Goal: Check status: Check status

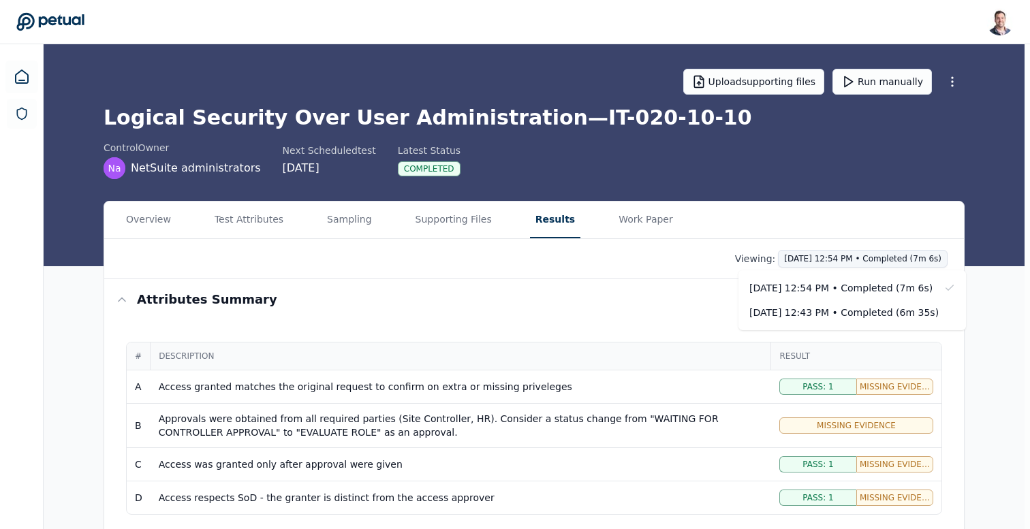
click at [835, 255] on html "[PERSON_NAME] [EMAIL_ADDRESS] Sign out Upload supporting files Run manually Log…" at bounding box center [515, 368] width 1030 height 736
click at [826, 309] on div "[DATE] 12:43 PM • Completed (6m 35s)" at bounding box center [843, 313] width 189 height 14
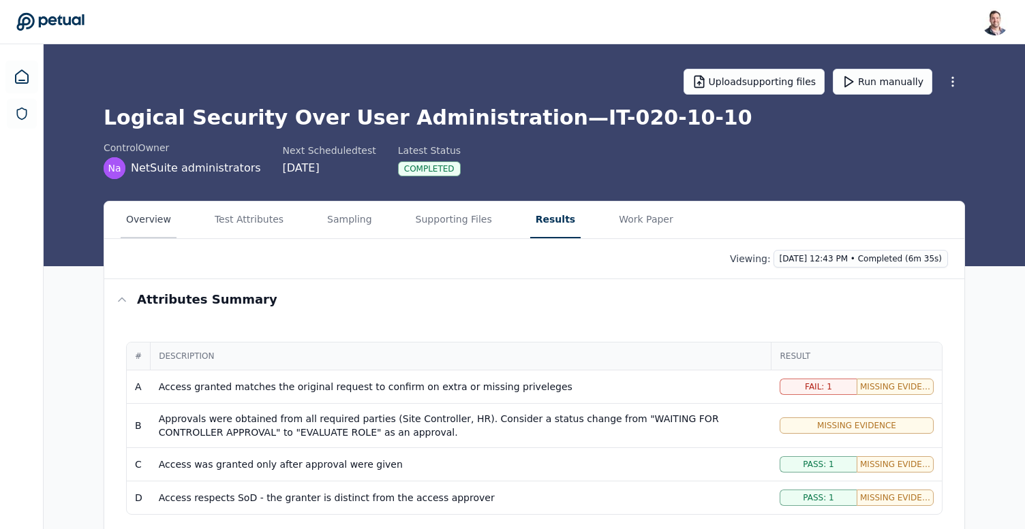
click at [149, 224] on button "Overview" at bounding box center [149, 220] width 56 height 37
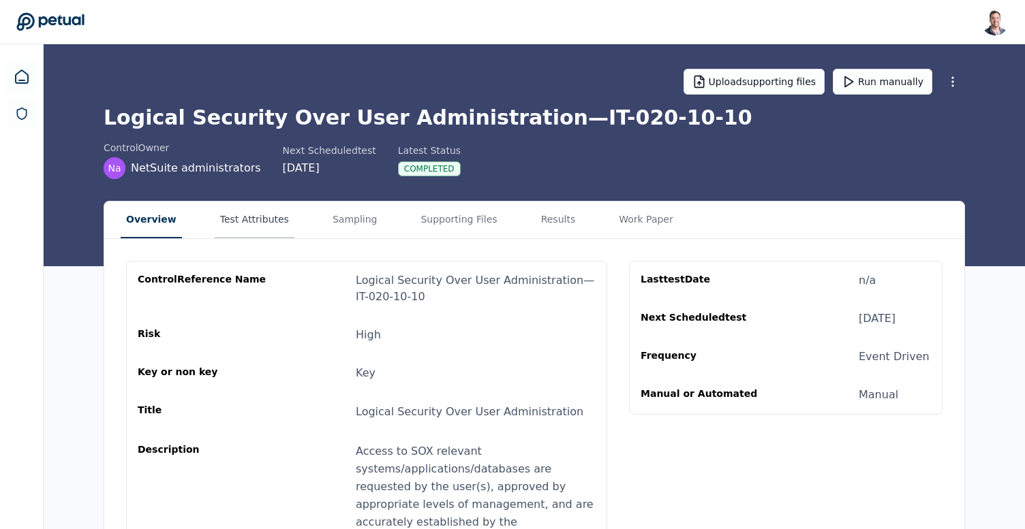
click at [260, 228] on button "Test Attributes" at bounding box center [255, 220] width 80 height 37
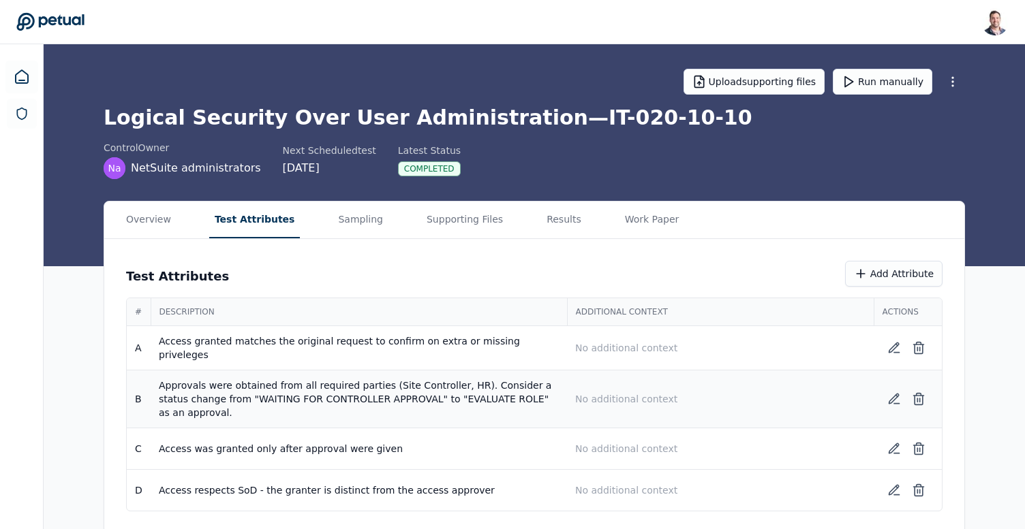
scroll to position [2, 0]
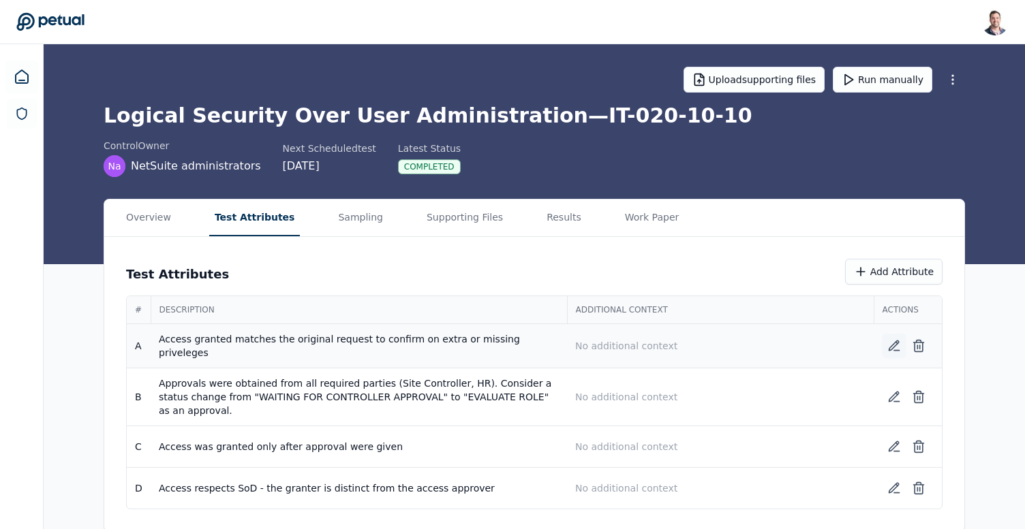
click at [894, 346] on icon at bounding box center [894, 346] width 14 height 14
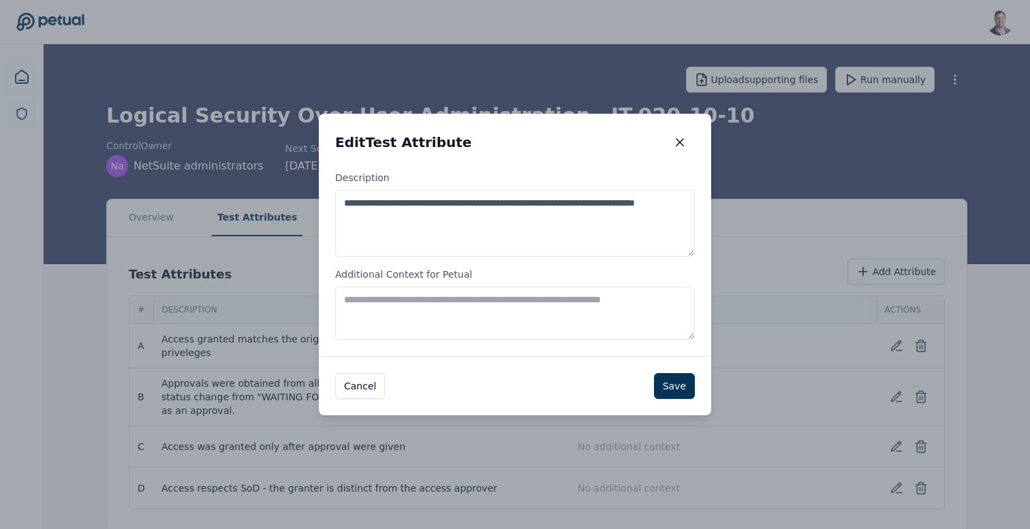
click at [508, 279] on label "Additional Context for Petual" at bounding box center [515, 304] width 360 height 72
click at [508, 287] on textarea "Additional Context for Petual" at bounding box center [515, 313] width 360 height 53
click at [508, 308] on textarea "Additional Context for Petual" at bounding box center [515, 313] width 360 height 53
click at [517, 221] on textarea "**********" at bounding box center [515, 223] width 360 height 67
click at [678, 134] on button "button" at bounding box center [680, 142] width 30 height 25
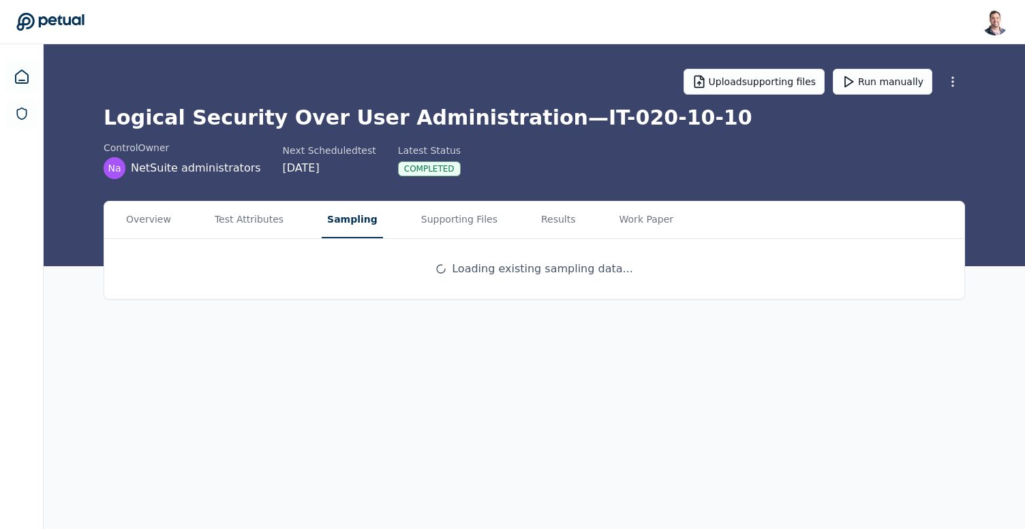
click at [352, 224] on button "Sampling" at bounding box center [352, 220] width 61 height 37
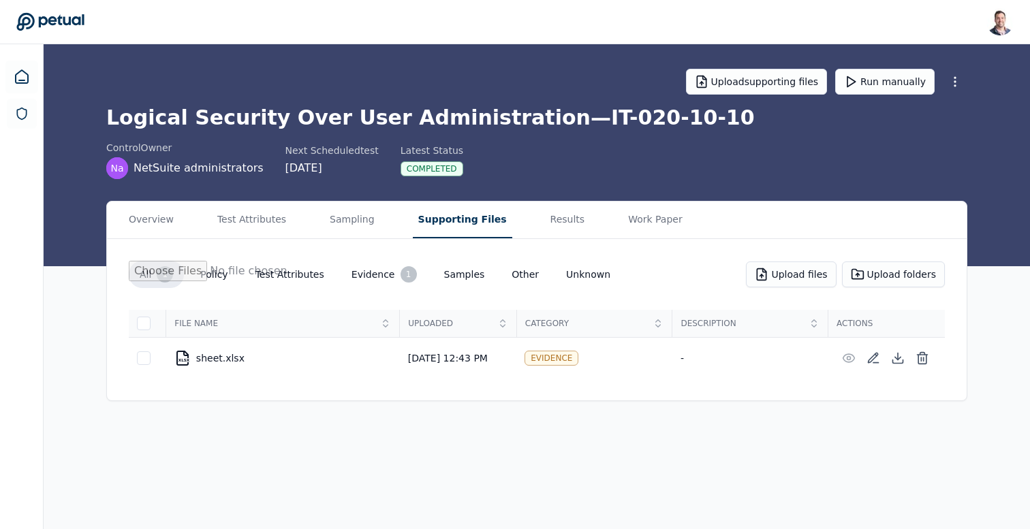
click at [451, 207] on button "Supporting Files" at bounding box center [462, 220] width 99 height 37
click at [897, 362] on icon at bounding box center [898, 359] width 14 height 14
click at [545, 220] on button "Results" at bounding box center [568, 220] width 46 height 37
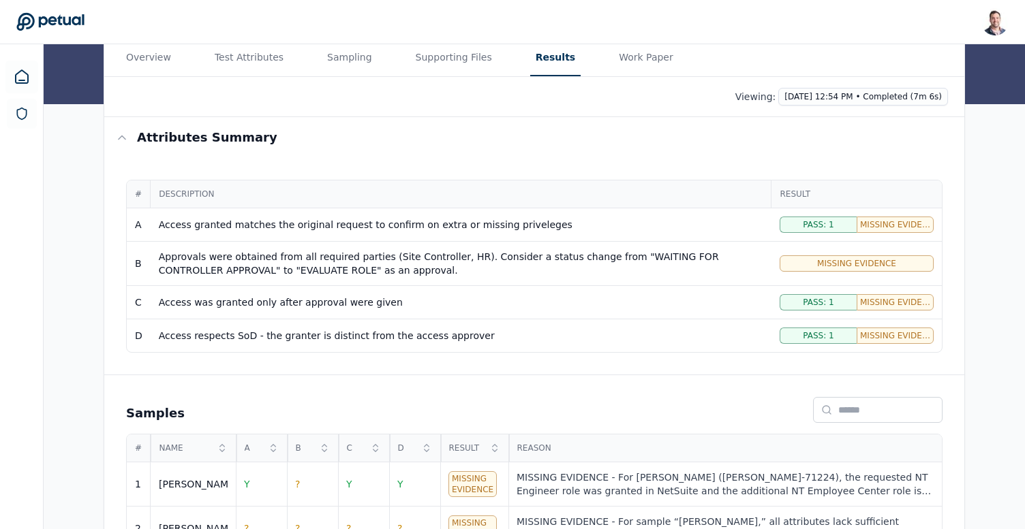
scroll to position [125, 0]
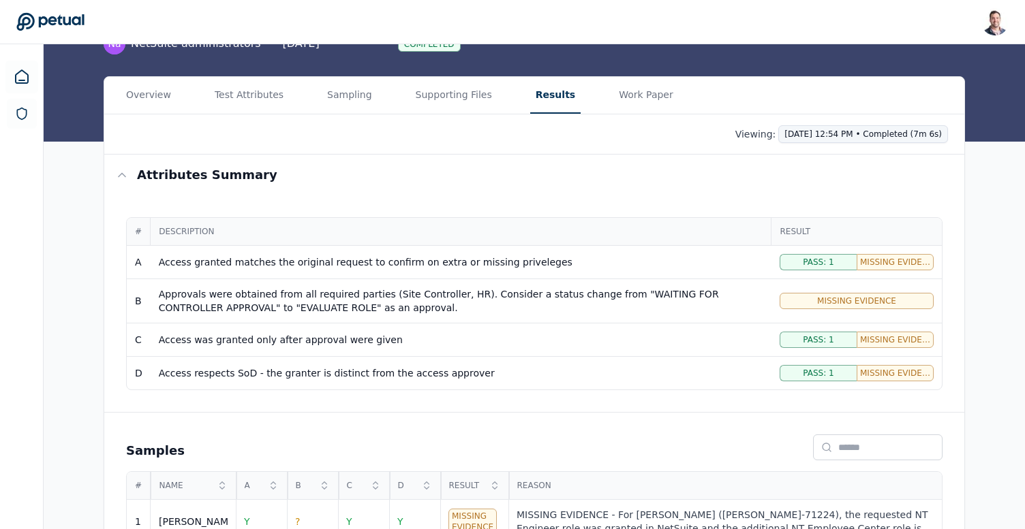
click at [864, 134] on html "[PERSON_NAME] [EMAIL_ADDRESS] Sign out Upload supporting files Run manually Log…" at bounding box center [512, 243] width 1025 height 736
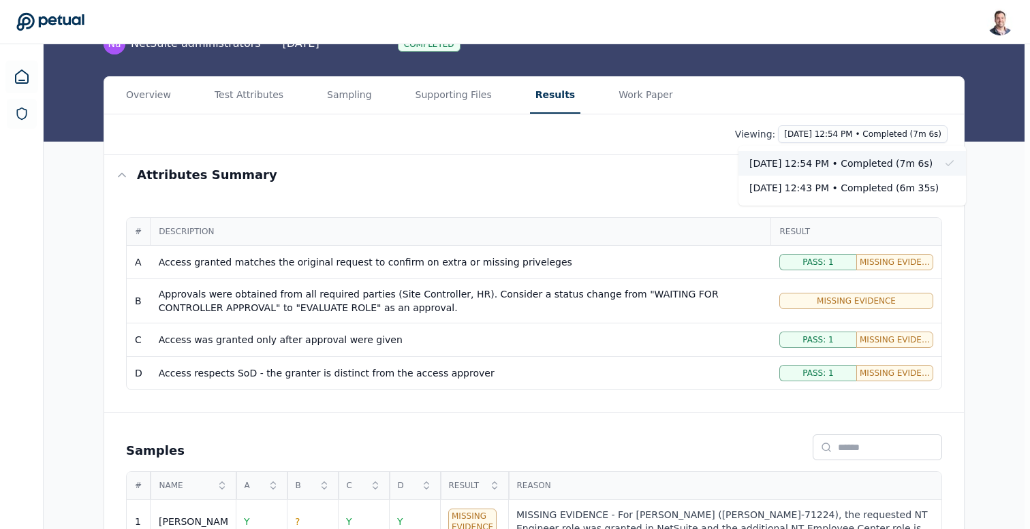
click at [860, 164] on div "[DATE] 12:54 PM • Completed (7m 6s)" at bounding box center [843, 164] width 189 height 14
click at [865, 130] on html "[PERSON_NAME] [EMAIL_ADDRESS] Sign out Upload supporting files Run manually Log…" at bounding box center [515, 243] width 1030 height 736
click at [856, 192] on div "[DATE] 12:43 PM • Completed (6m 35s)" at bounding box center [843, 188] width 189 height 14
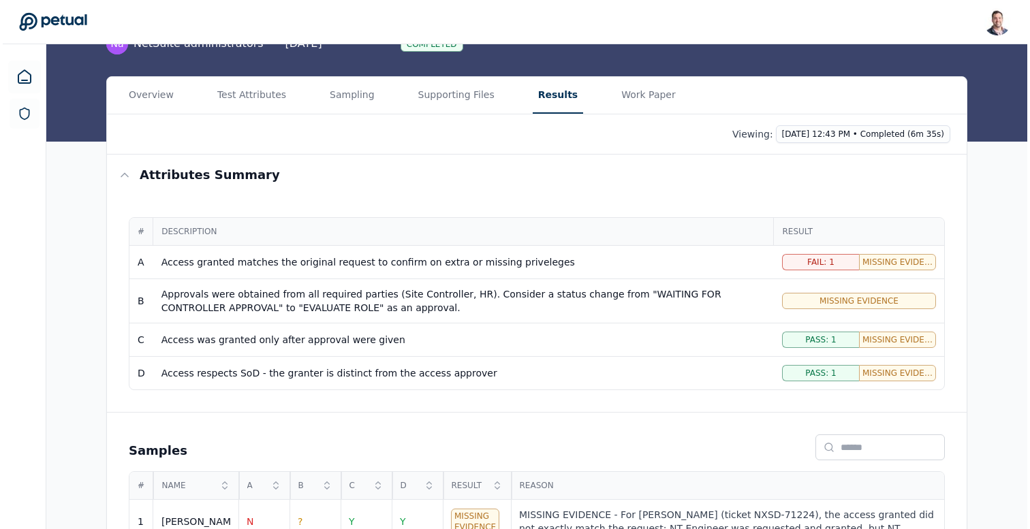
scroll to position [206, 0]
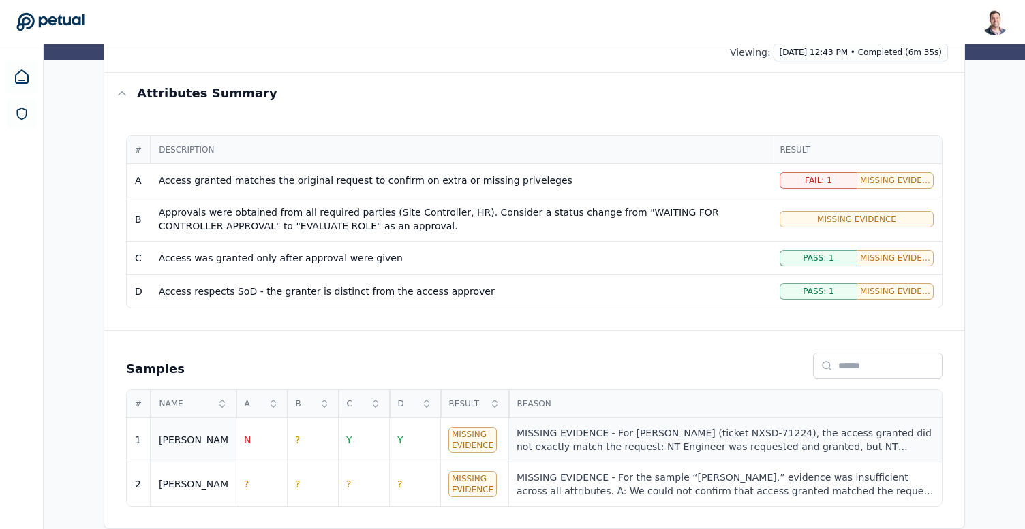
click at [604, 437] on div "MISSING EVIDENCE - For [PERSON_NAME] (ticket NXSD-71224), the access granted di…" at bounding box center [724, 439] width 417 height 27
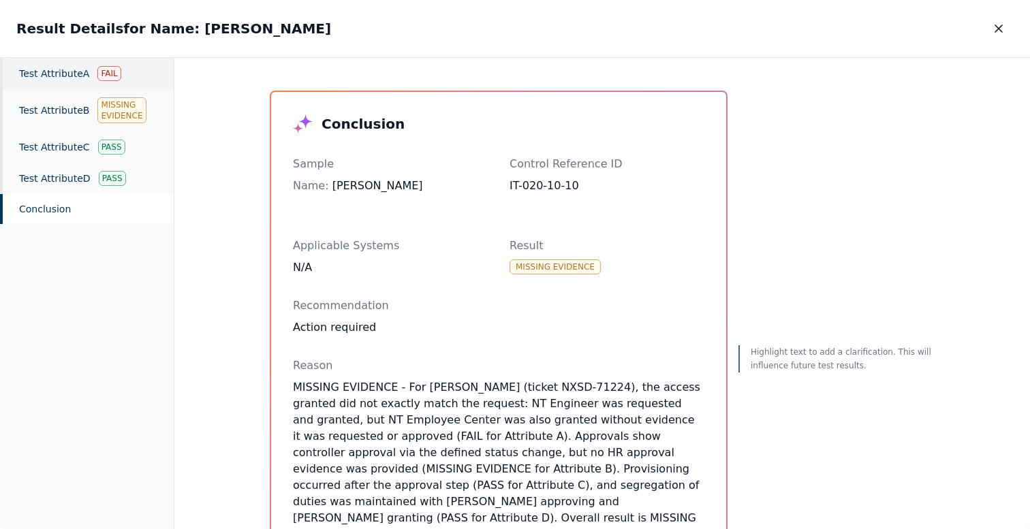
click at [55, 81] on div "Test Attribute A Fail" at bounding box center [87, 73] width 174 height 31
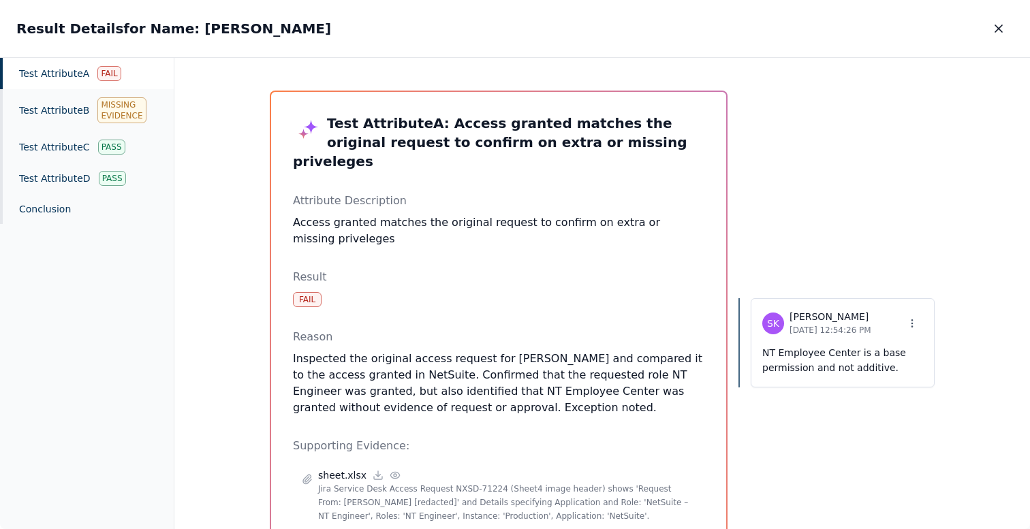
click at [814, 362] on p "NT Employee Center is a base permission and not additive." at bounding box center [842, 360] width 161 height 31
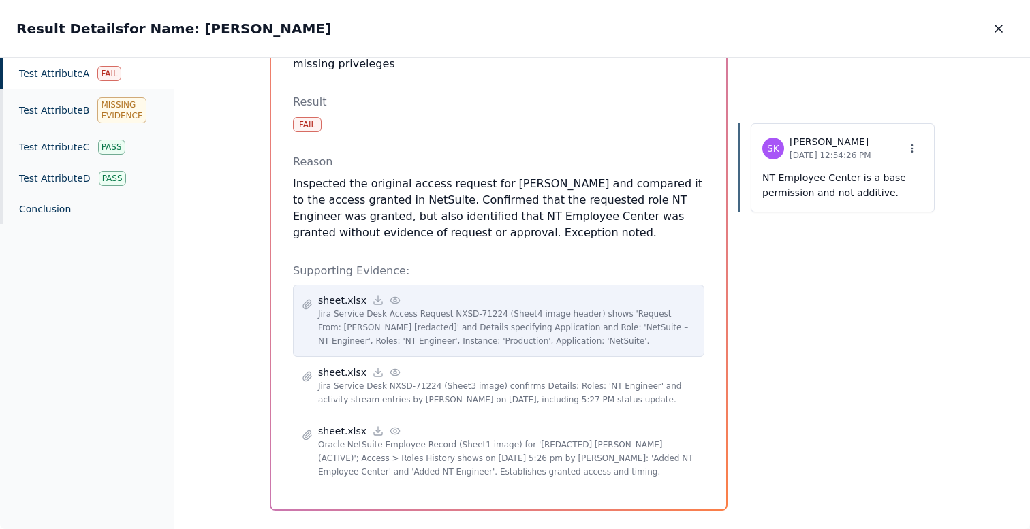
click at [394, 299] on circle at bounding box center [395, 300] width 3 height 3
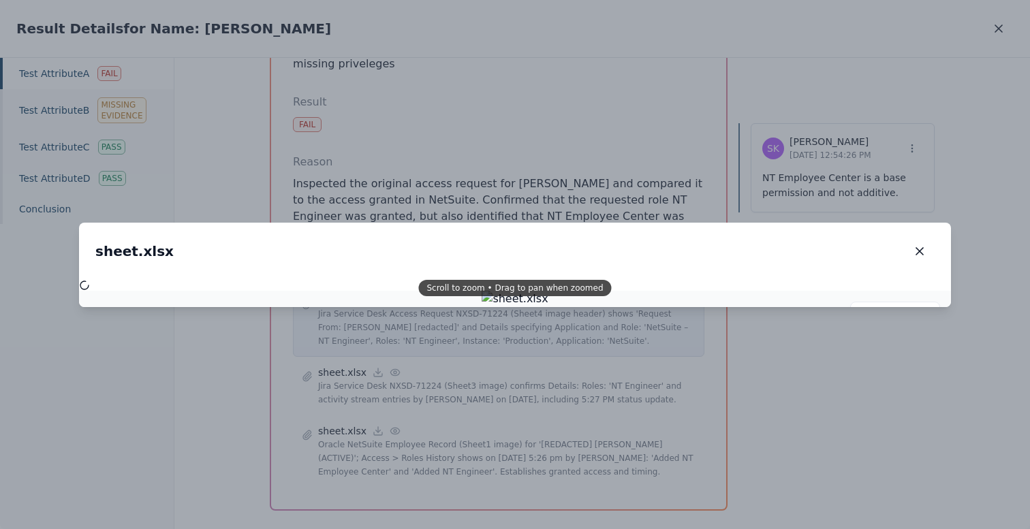
click at [388, 280] on div "sheet.xlsx sheet.xlsx" at bounding box center [515, 251] width 872 height 57
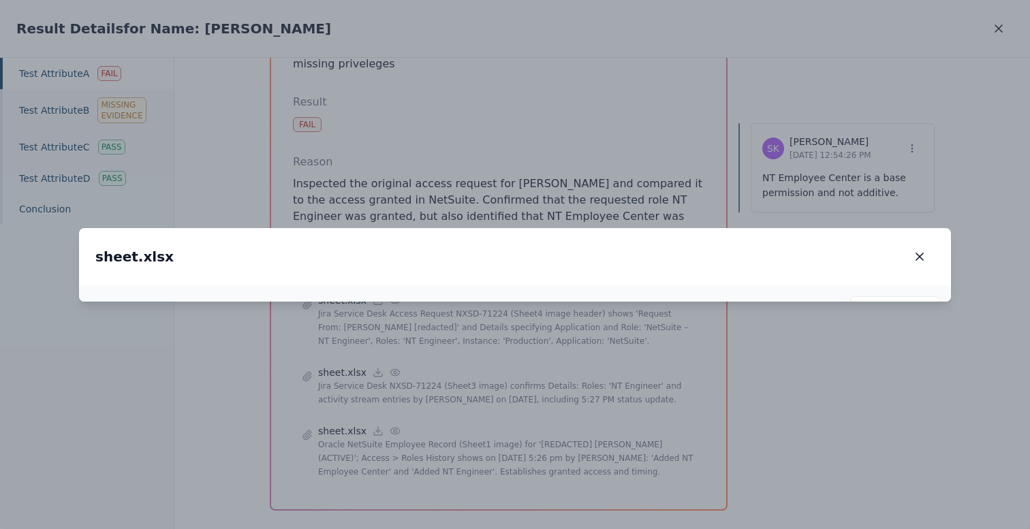
drag, startPoint x: 406, startPoint y: 429, endPoint x: 433, endPoint y: 221, distance: 209.5
click at [460, 113] on img at bounding box center [540, 94] width 160 height 40
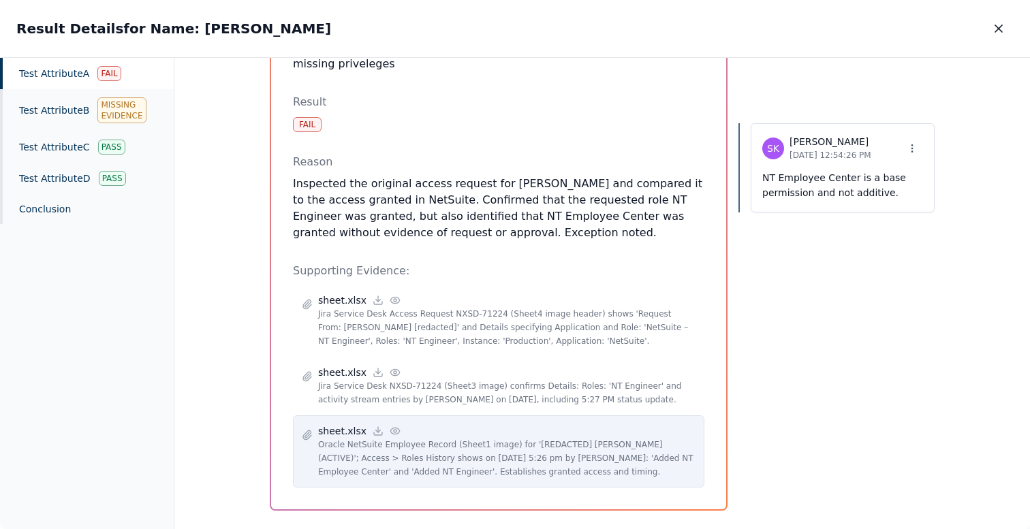
click at [393, 426] on icon at bounding box center [395, 431] width 11 height 11
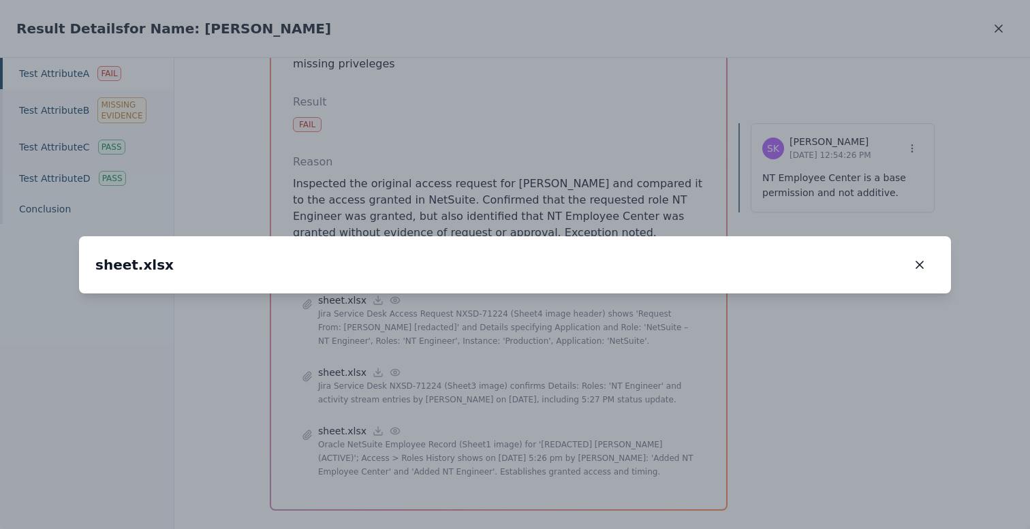
drag, startPoint x: 379, startPoint y: 423, endPoint x: 421, endPoint y: 251, distance: 177.3
click at [557, 121] on img at bounding box center [557, 121] width 0 height 0
drag, startPoint x: 236, startPoint y: 330, endPoint x: 272, endPoint y: 330, distance: 36.1
click at [593, 121] on img at bounding box center [593, 121] width 0 height 0
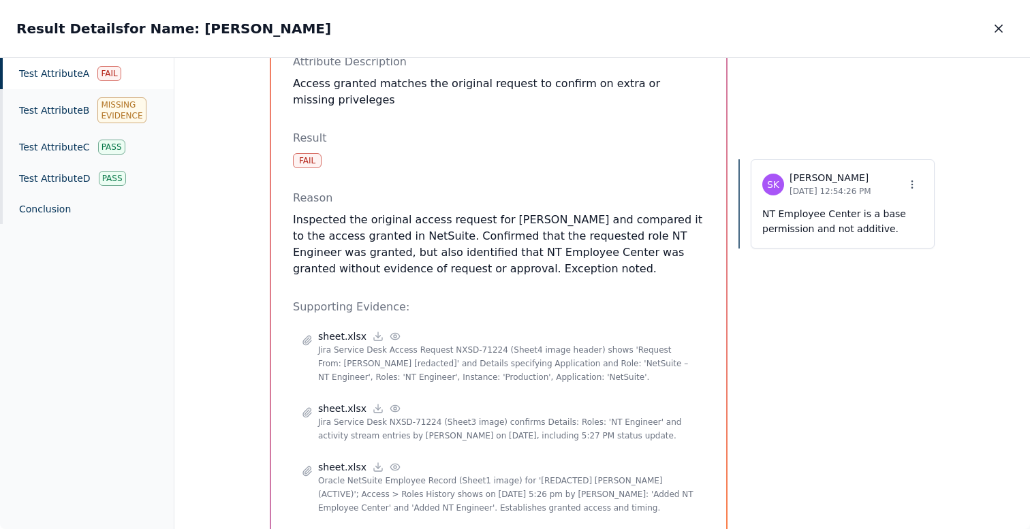
scroll to position [142, 0]
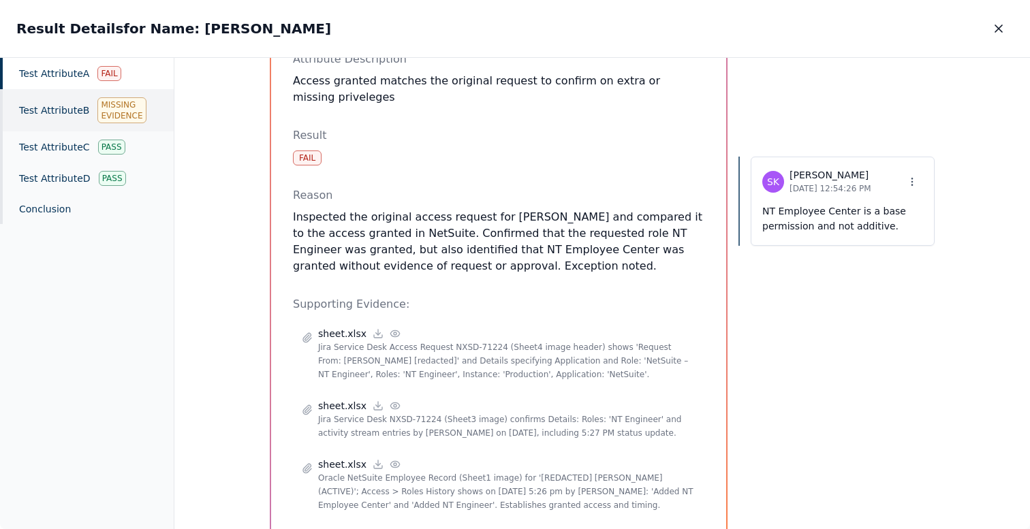
click at [84, 125] on div "Test Attribute B Missing Evidence" at bounding box center [87, 110] width 174 height 42
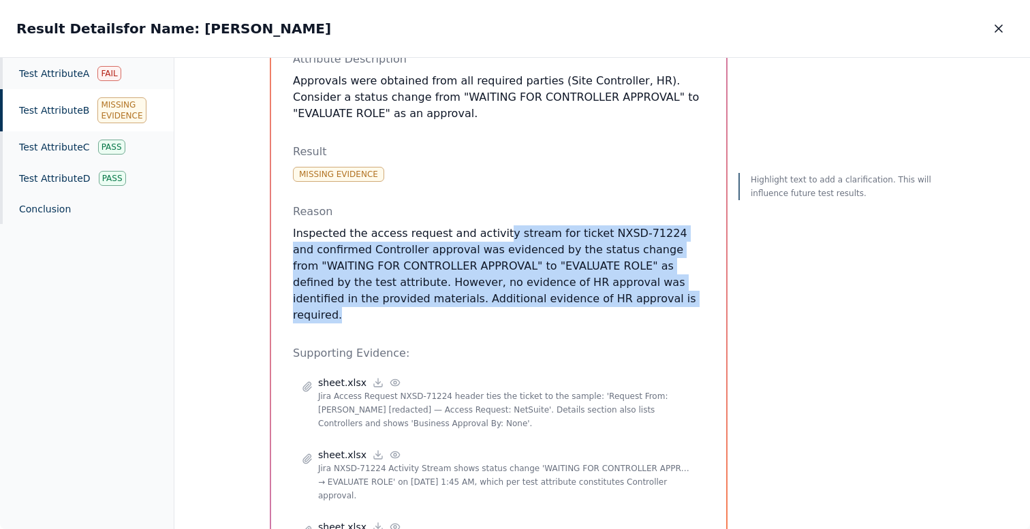
drag, startPoint x: 617, startPoint y: 280, endPoint x: 487, endPoint y: 220, distance: 143.3
click at [487, 226] on p "Inspected the access request and activity stream for ticket NXSD-71224 and conf…" at bounding box center [499, 275] width 412 height 98
click at [510, 226] on p "Inspected the access request and activity stream for ticket NXSD-71224 and conf…" at bounding box center [499, 275] width 412 height 98
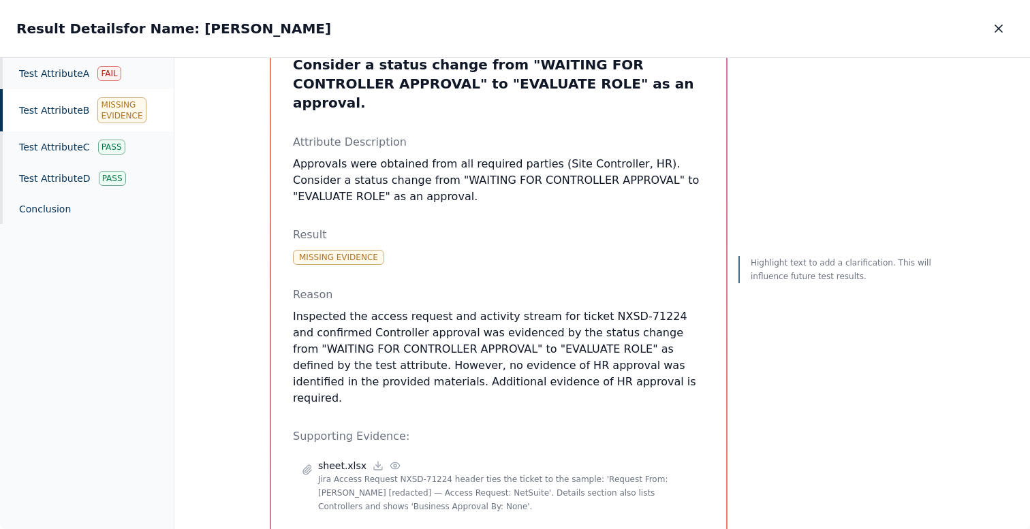
scroll to position [246, 0]
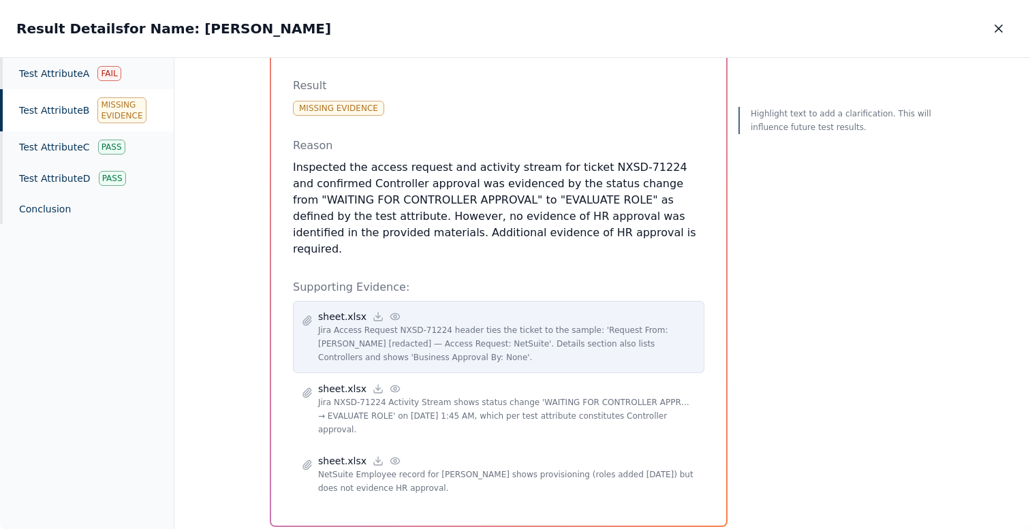
click at [394, 315] on circle at bounding box center [395, 316] width 3 height 3
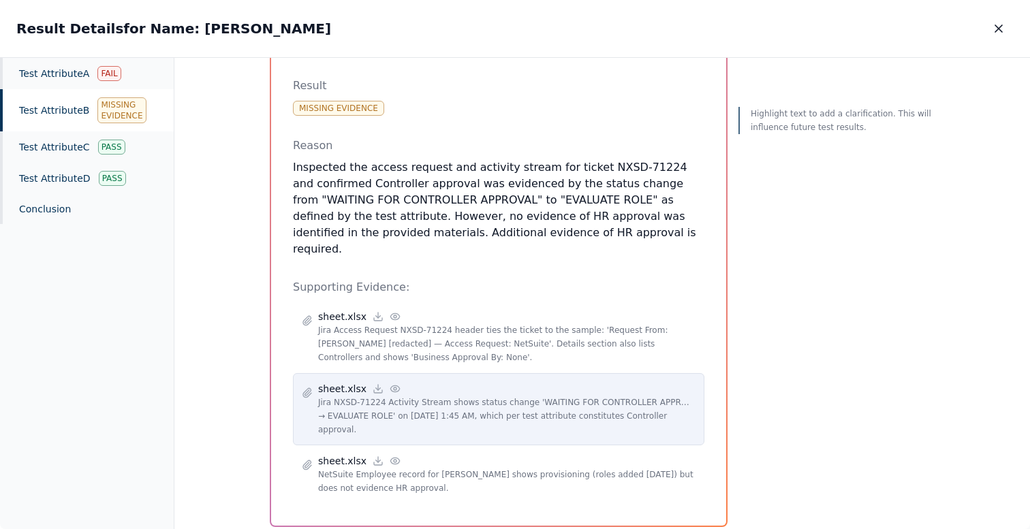
click at [392, 386] on icon at bounding box center [394, 389] width 9 height 6
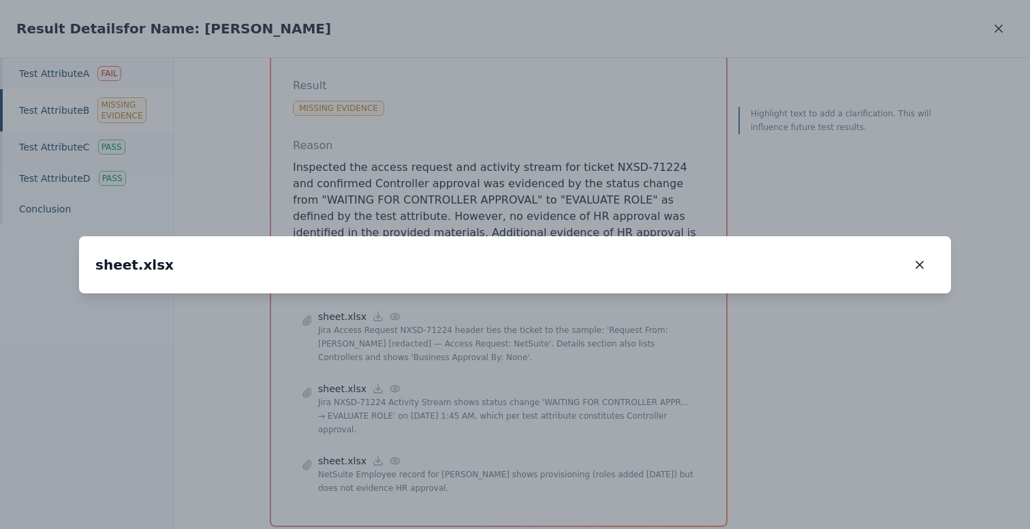
drag, startPoint x: 369, startPoint y: 348, endPoint x: 532, endPoint y: 185, distance: 230.8
click at [678, 127] on img at bounding box center [678, 127] width 0 height 0
drag, startPoint x: 391, startPoint y: 298, endPoint x: 516, endPoint y: 191, distance: 165.2
drag, startPoint x: 230, startPoint y: 371, endPoint x: 431, endPoint y: 412, distance: 204.6
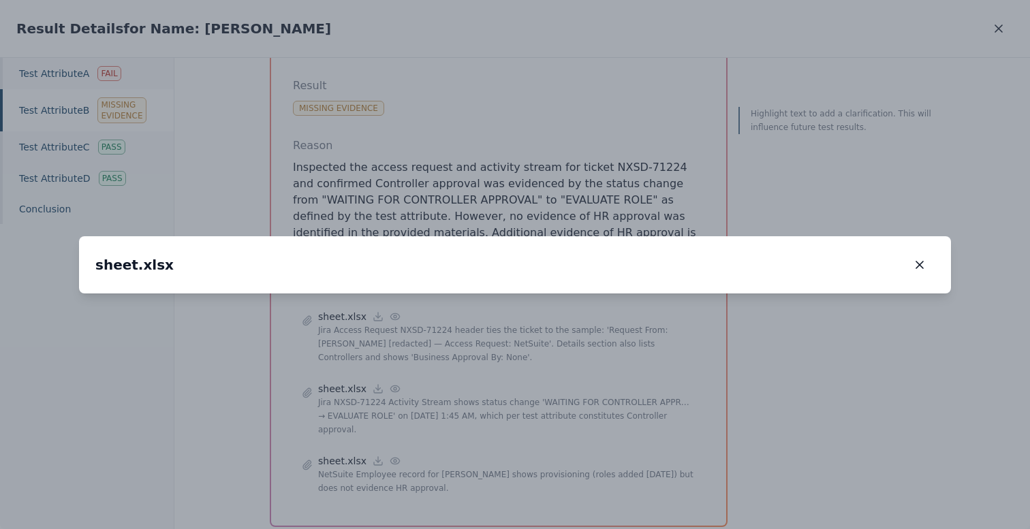
drag, startPoint x: 544, startPoint y: 264, endPoint x: 379, endPoint y: 423, distance: 229.4
click at [925, 153] on img at bounding box center [925, 153] width 0 height 0
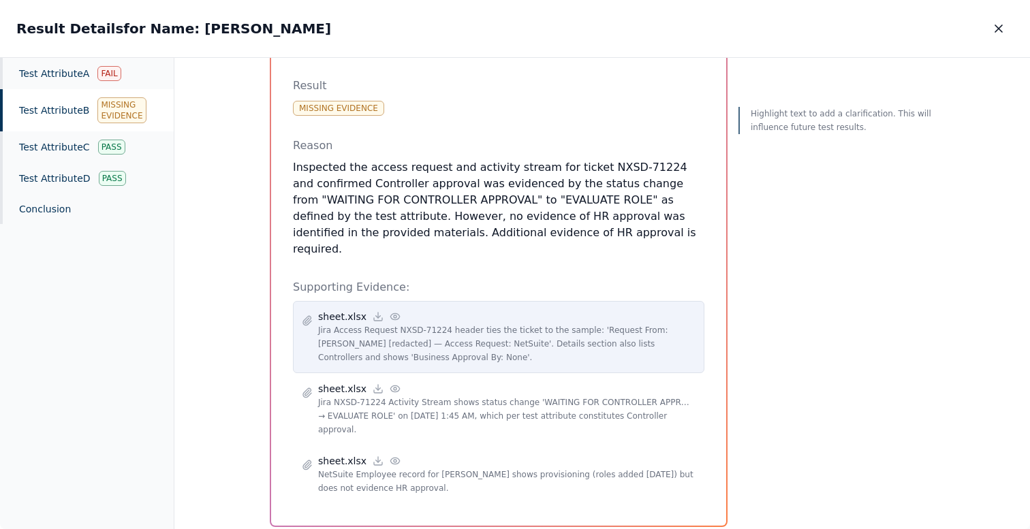
click at [392, 313] on icon at bounding box center [394, 316] width 9 height 6
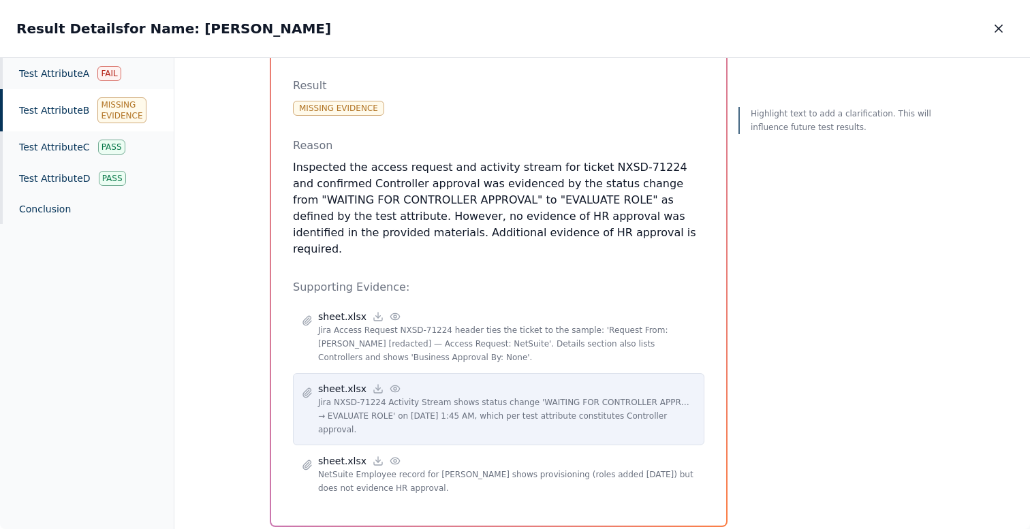
click at [394, 388] on circle at bounding box center [395, 389] width 3 height 3
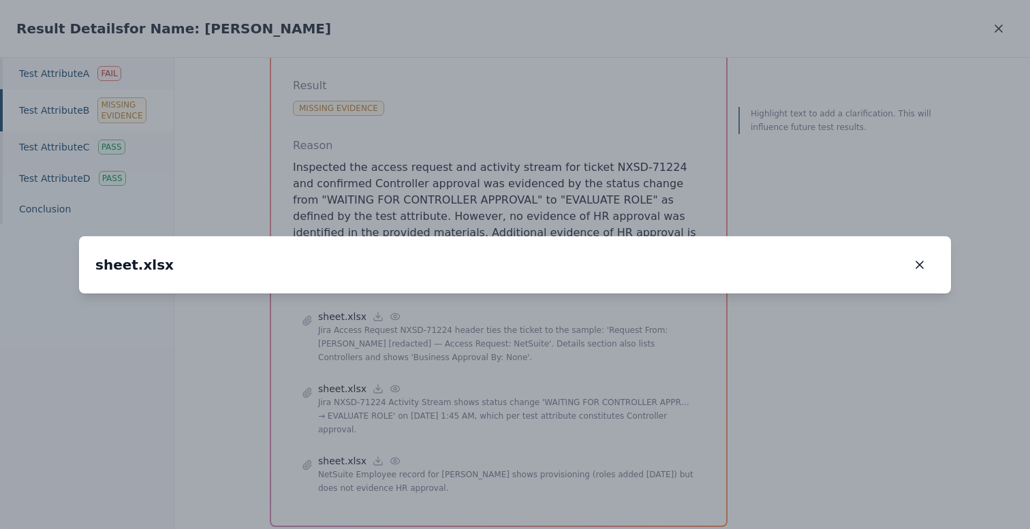
drag, startPoint x: 692, startPoint y: 201, endPoint x: 469, endPoint y: 386, distance: 290.3
click at [292, 478] on img at bounding box center [292, 478] width 0 height 0
drag, startPoint x: 484, startPoint y: 349, endPoint x: 577, endPoint y: 309, distance: 101.6
click at [385, 441] on img at bounding box center [385, 441] width 0 height 0
drag, startPoint x: 495, startPoint y: 388, endPoint x: 795, endPoint y: 174, distance: 367.9
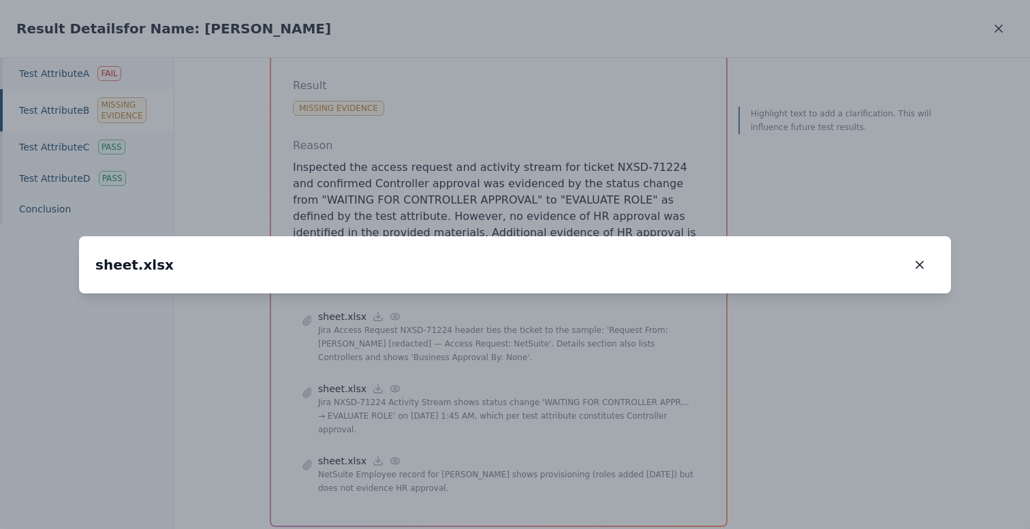
click at [651, 249] on img at bounding box center [651, 249] width 0 height 0
drag, startPoint x: 577, startPoint y: 248, endPoint x: 342, endPoint y: 250, distance: 235.1
click at [580, 226] on img at bounding box center [580, 226] width 0 height 0
drag, startPoint x: 642, startPoint y: 319, endPoint x: 603, endPoint y: 315, distance: 39.0
click at [542, 222] on img at bounding box center [542, 222] width 0 height 0
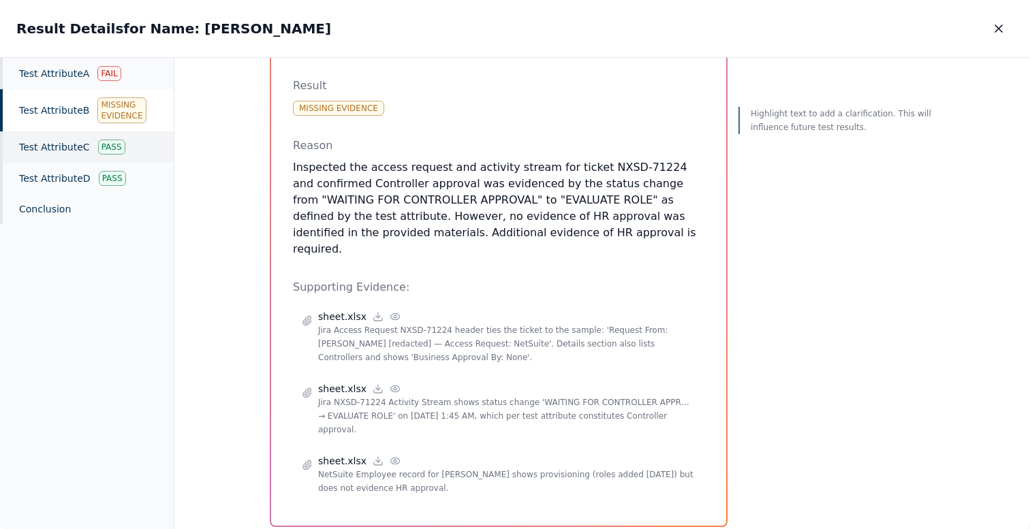
click at [86, 147] on div "Test Attribute C Pass" at bounding box center [87, 146] width 174 height 31
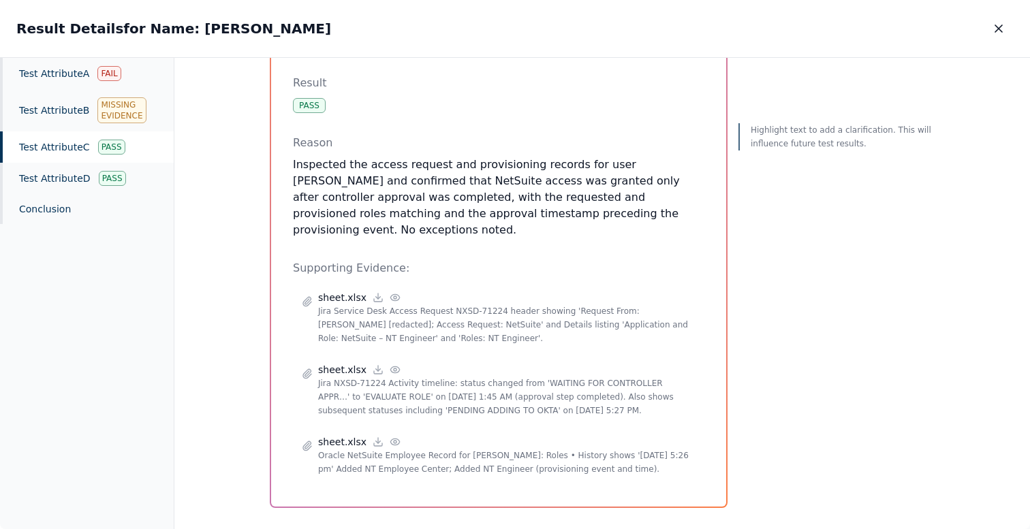
click at [86, 147] on div "Test Attribute C Pass" at bounding box center [87, 146] width 174 height 31
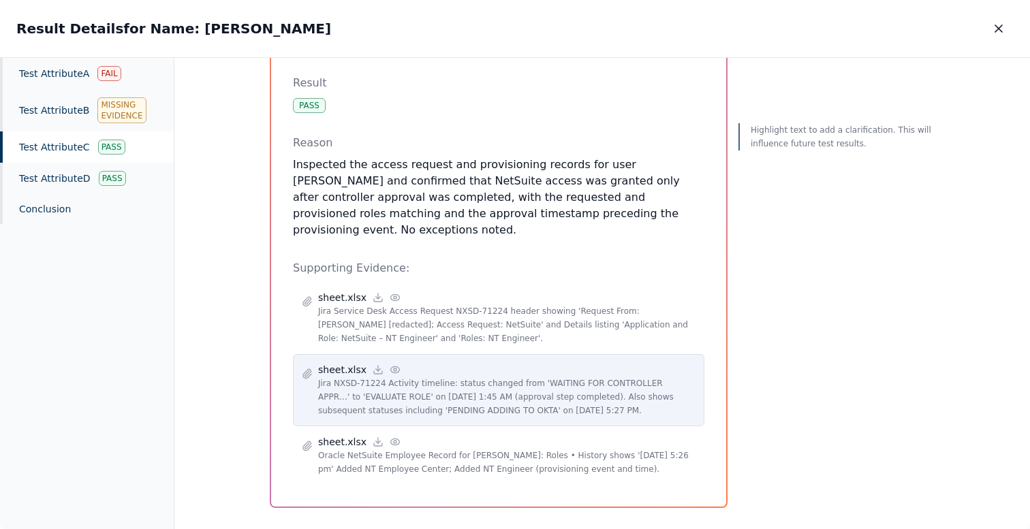
click at [390, 364] on icon at bounding box center [395, 369] width 11 height 11
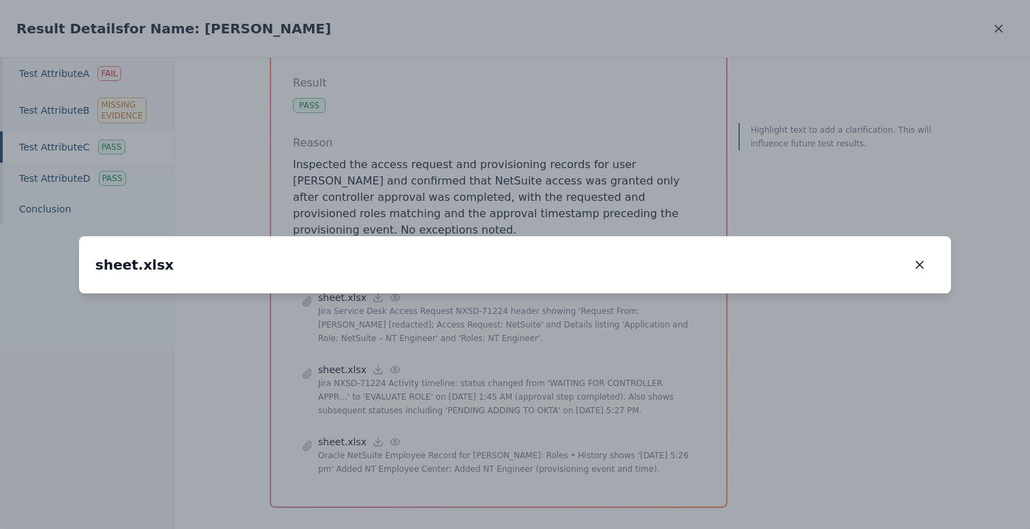
drag, startPoint x: 333, startPoint y: 361, endPoint x: 419, endPoint y: 362, distance: 85.8
click at [601, 294] on img at bounding box center [601, 294] width 0 height 0
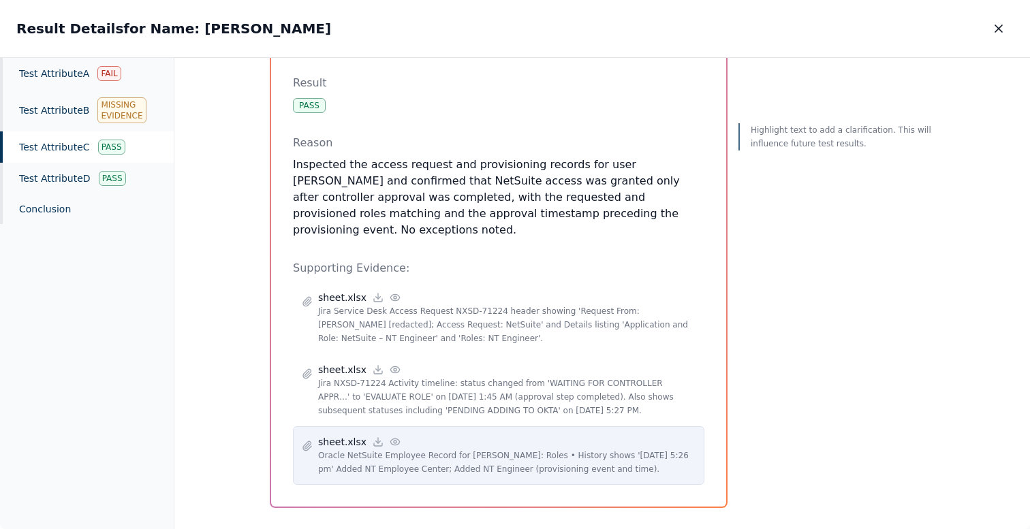
click at [394, 441] on circle at bounding box center [395, 442] width 3 height 3
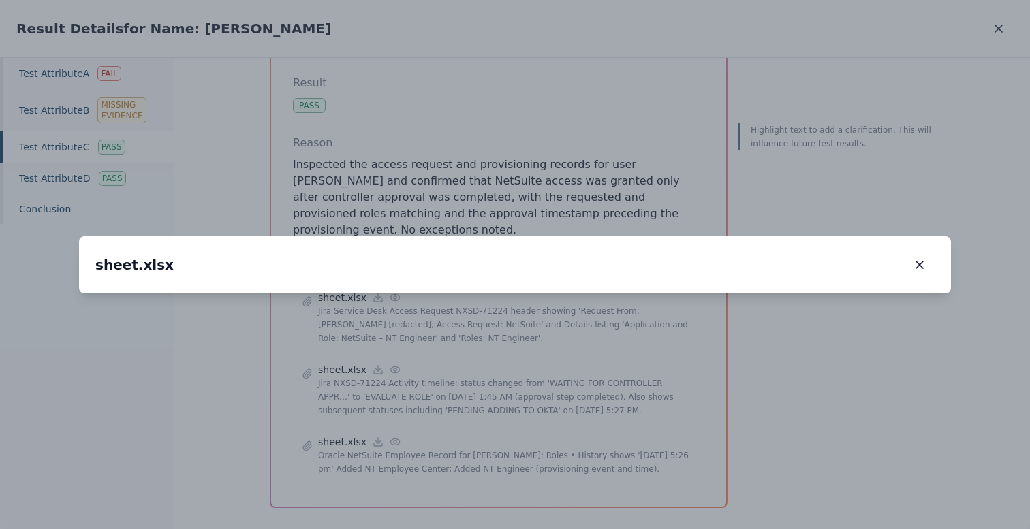
drag, startPoint x: 466, startPoint y: 264, endPoint x: 531, endPoint y: 165, distance: 119.0
click at [609, 148] on img at bounding box center [609, 148] width 0 height 0
drag, startPoint x: 328, startPoint y: 344, endPoint x: 572, endPoint y: 86, distance: 355.7
click at [572, 236] on div "sheet.xlsx sheet.xlsx 414 %" at bounding box center [515, 264] width 872 height 57
drag, startPoint x: 414, startPoint y: 283, endPoint x: 538, endPoint y: 116, distance: 208.5
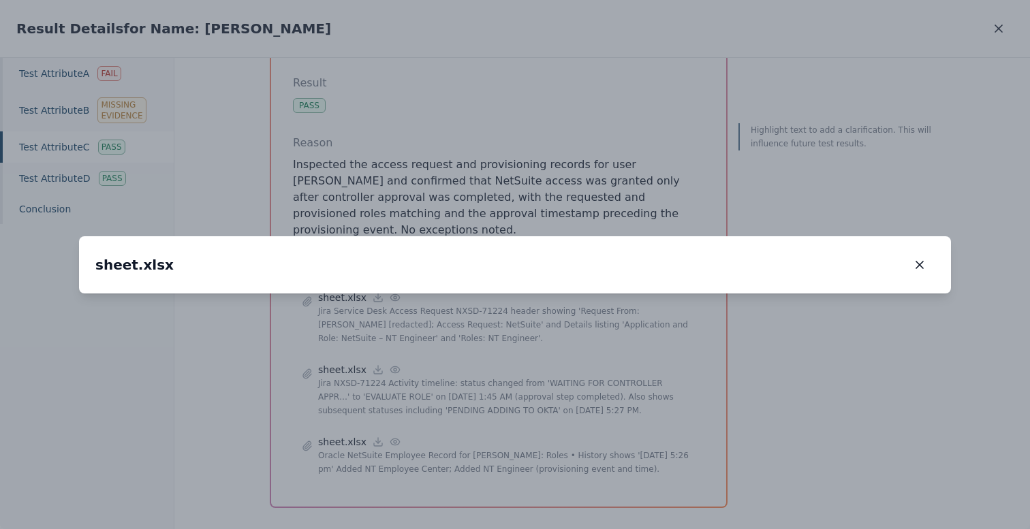
drag, startPoint x: 221, startPoint y: 404, endPoint x: 604, endPoint y: 377, distance: 383.2
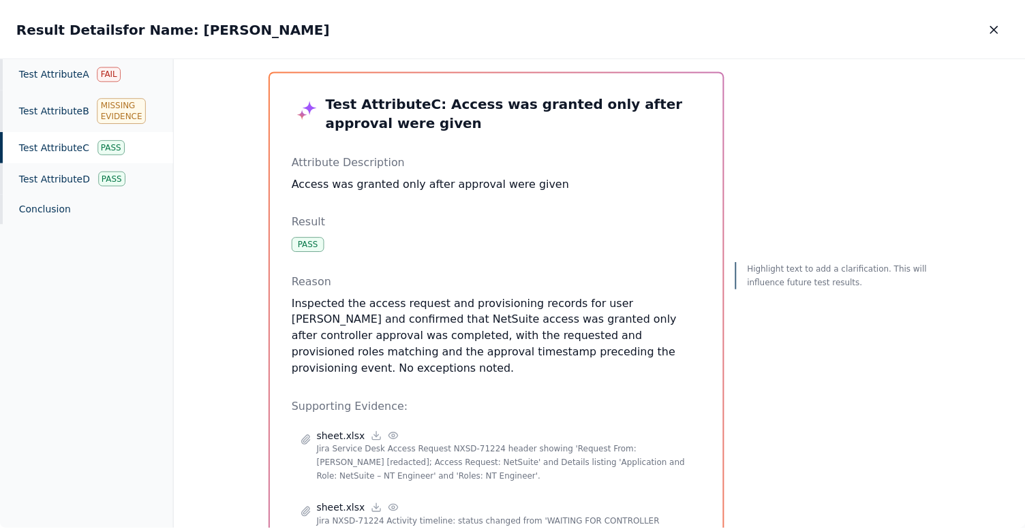
scroll to position [0, 0]
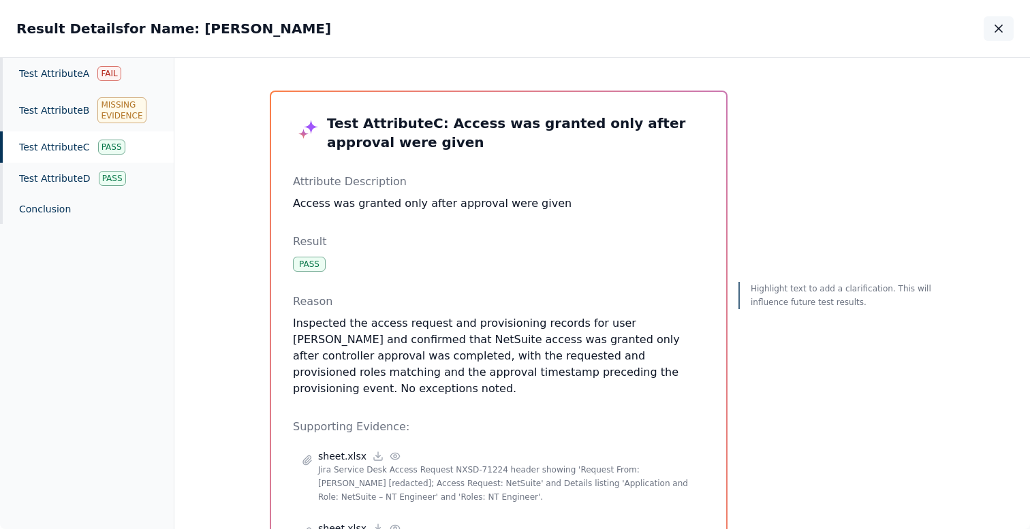
click at [996, 25] on icon "button" at bounding box center [999, 29] width 14 height 14
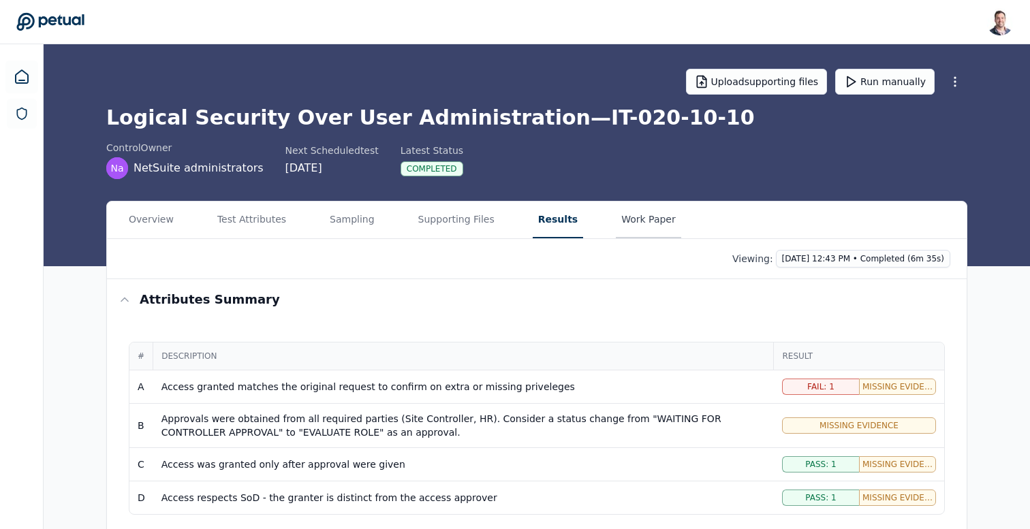
click at [629, 168] on main "Upload supporting files Run manually Logical Security Over User Administration …" at bounding box center [537, 390] width 987 height 692
